Goal: Task Accomplishment & Management: Use online tool/utility

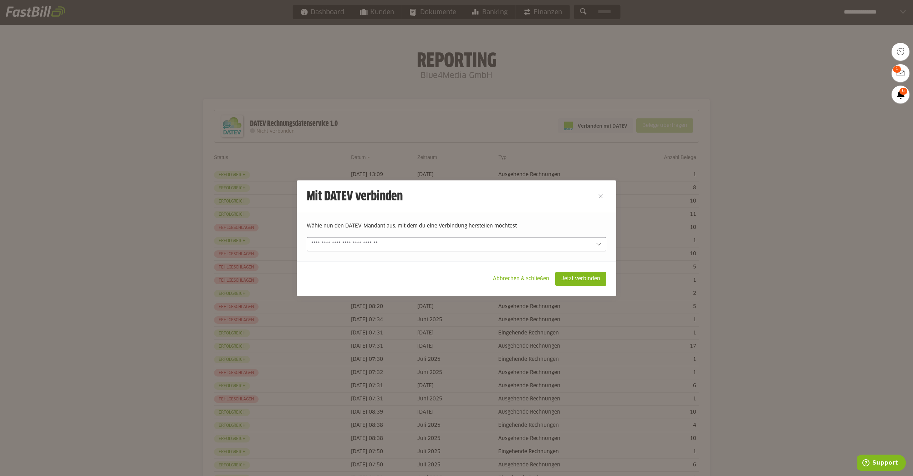
drag, startPoint x: 375, startPoint y: 241, endPoint x: 370, endPoint y: 258, distance: 17.0
click at [375, 241] on input "text" at bounding box center [451, 244] width 280 height 8
click at [358, 258] on slot "Blue4Media GmbH (493104-21909)" at bounding box center [458, 261] width 283 height 8
type input "**********"
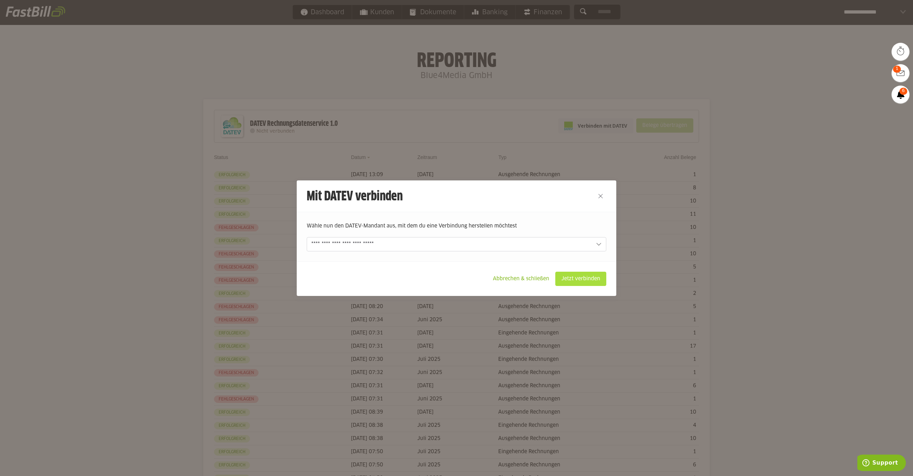
click at [578, 280] on slot "Jetzt verbinden" at bounding box center [581, 279] width 50 height 14
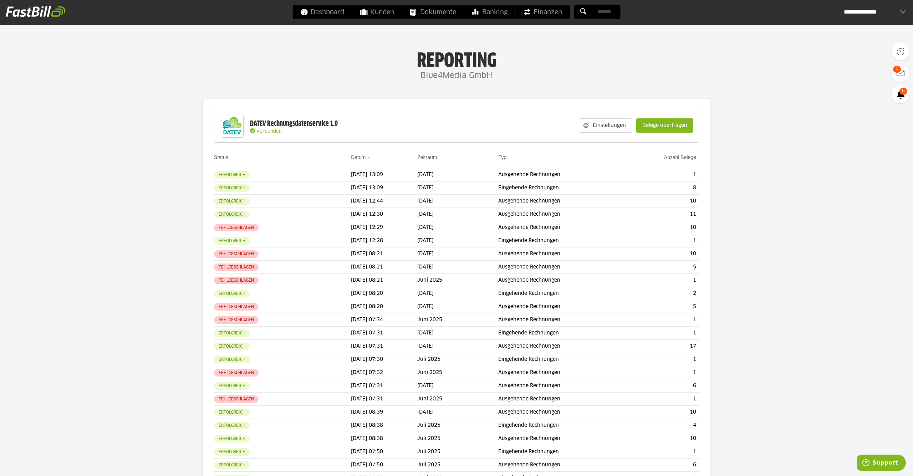
click at [653, 126] on slot "Belege übertragen" at bounding box center [665, 126] width 56 height 14
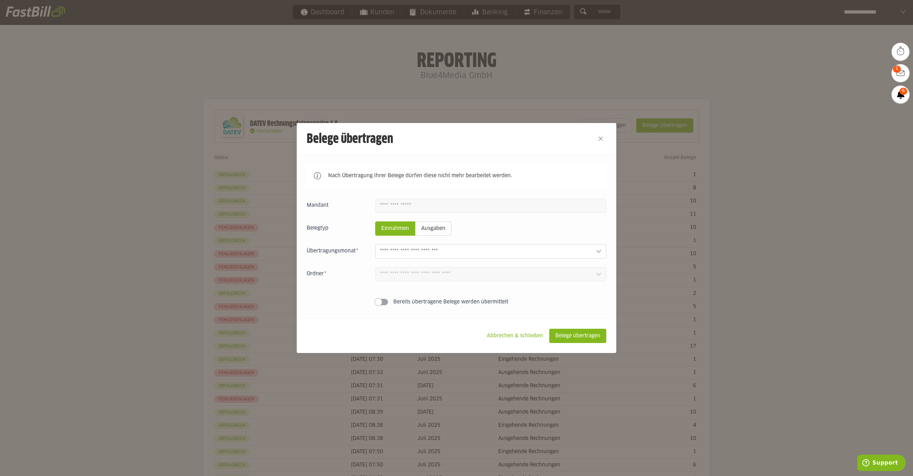
click at [421, 257] on div at bounding box center [490, 251] width 231 height 14
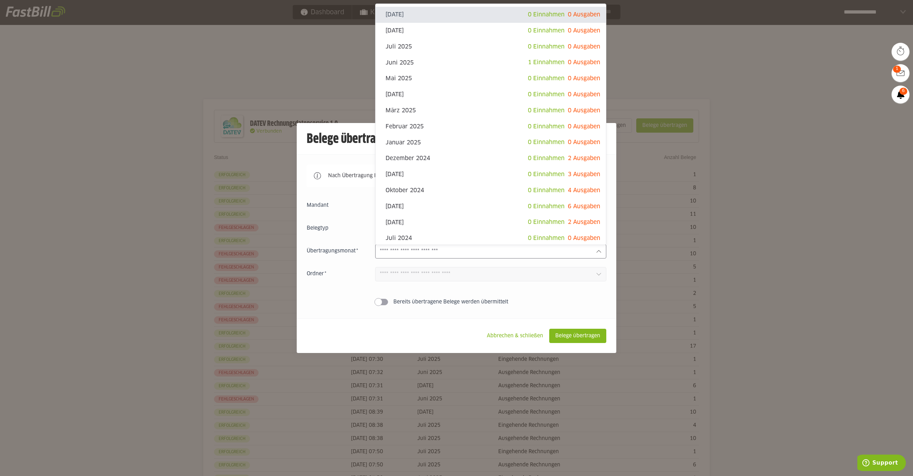
click at [790, 276] on div at bounding box center [456, 238] width 913 height 476
